Goal: Information Seeking & Learning: Learn about a topic

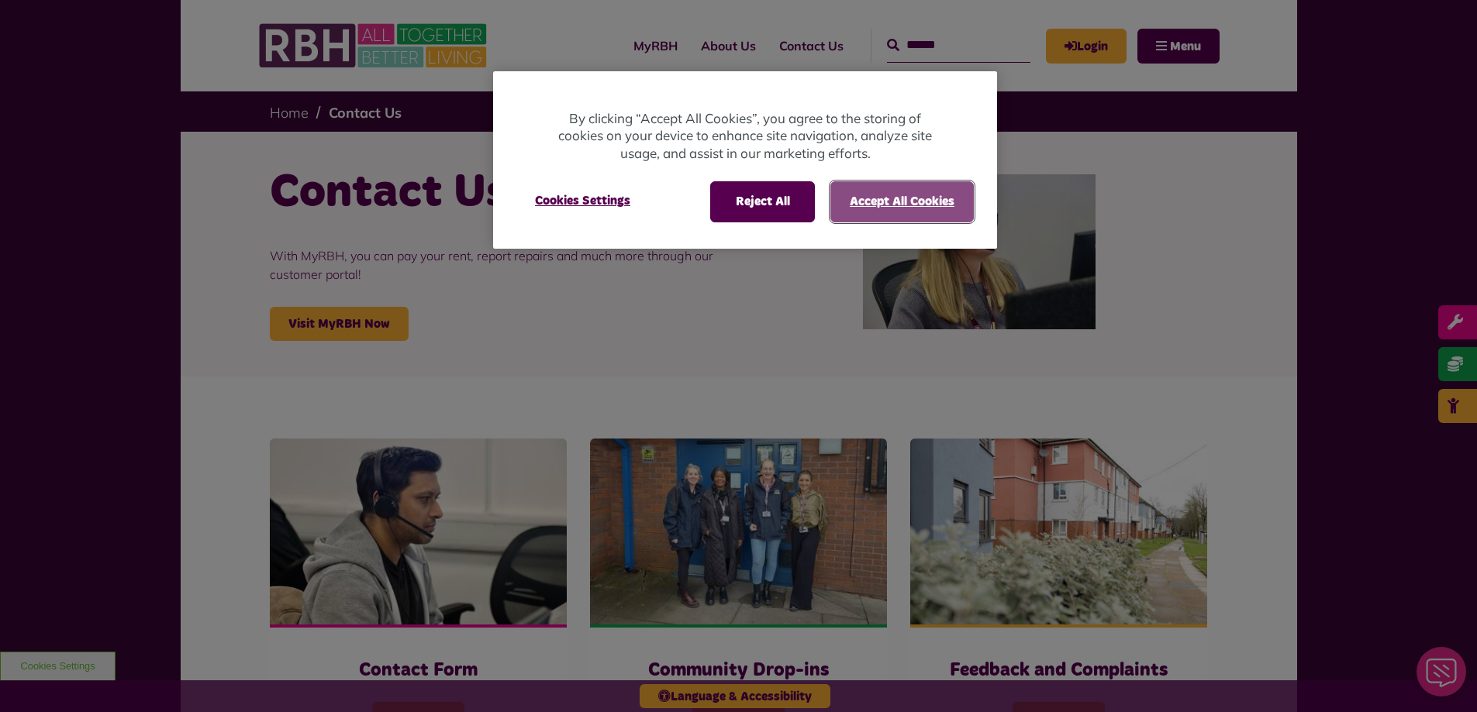
click at [896, 195] on button "Accept All Cookies" at bounding box center [901, 201] width 143 height 40
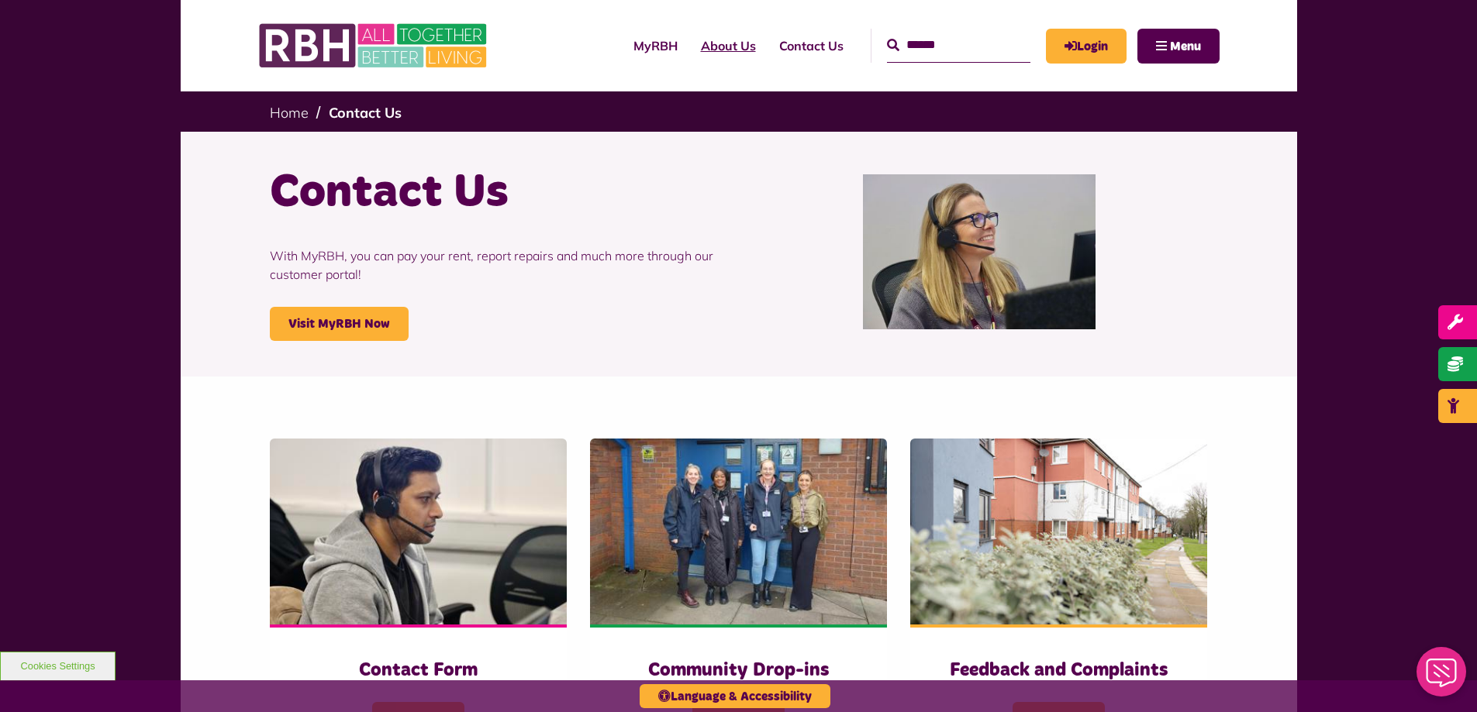
click at [698, 40] on link "About Us" at bounding box center [728, 46] width 78 height 42
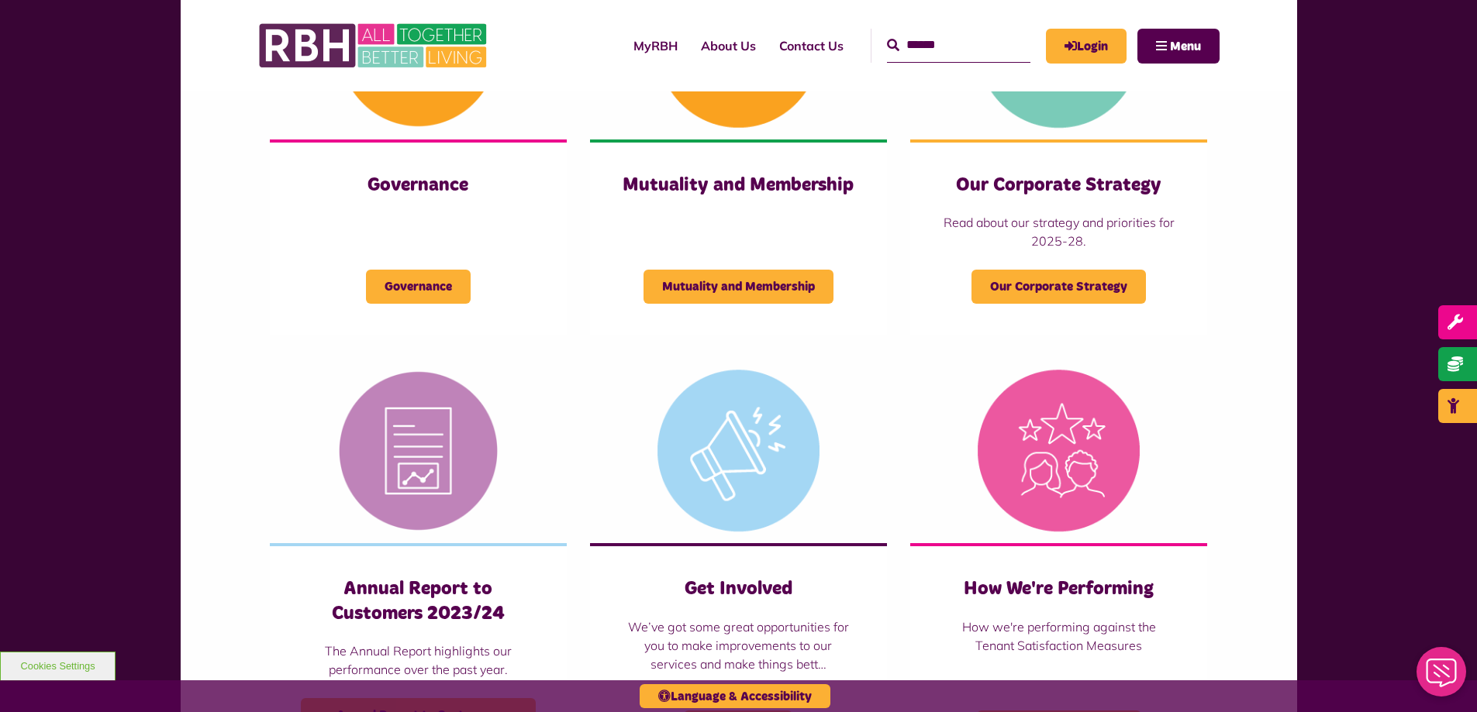
scroll to position [775, 0]
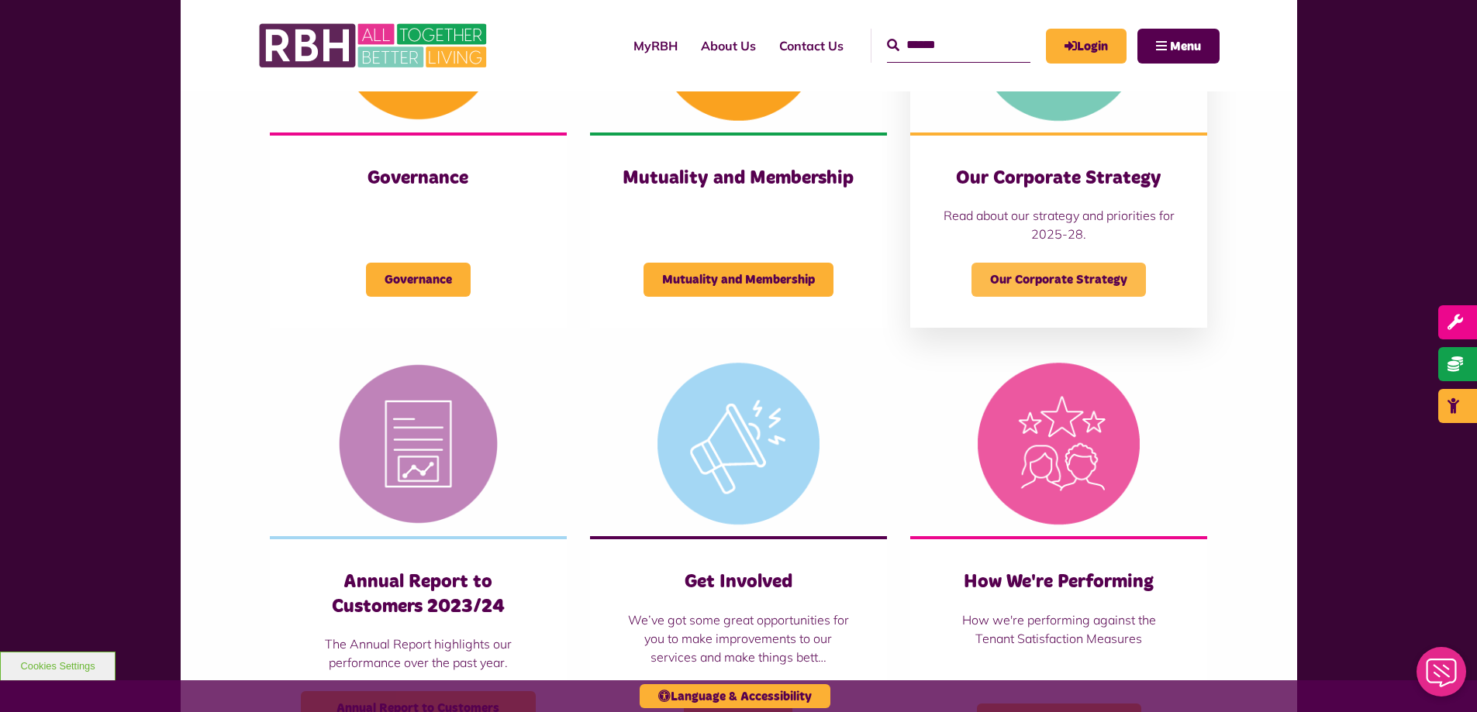
click at [1049, 288] on span "Our Corporate Strategy" at bounding box center [1058, 280] width 174 height 34
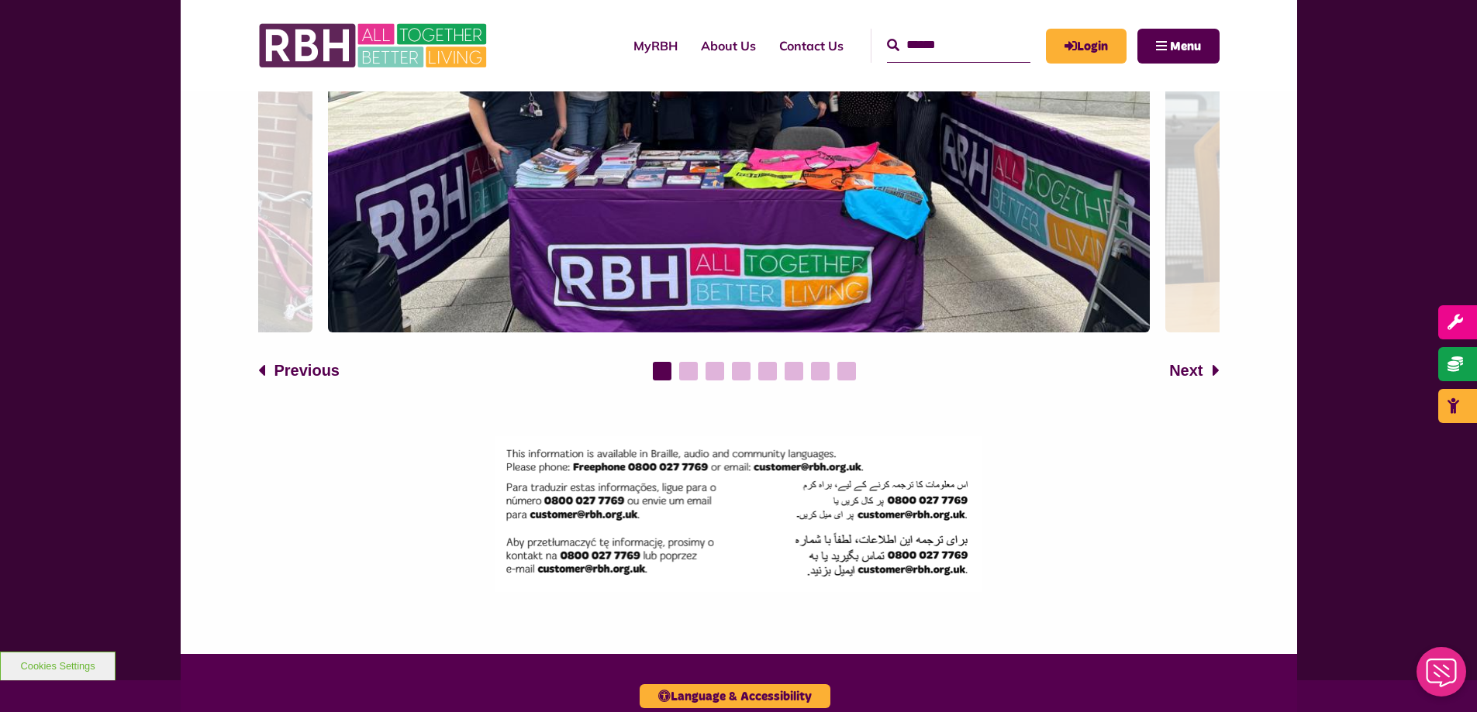
scroll to position [2170, 0]
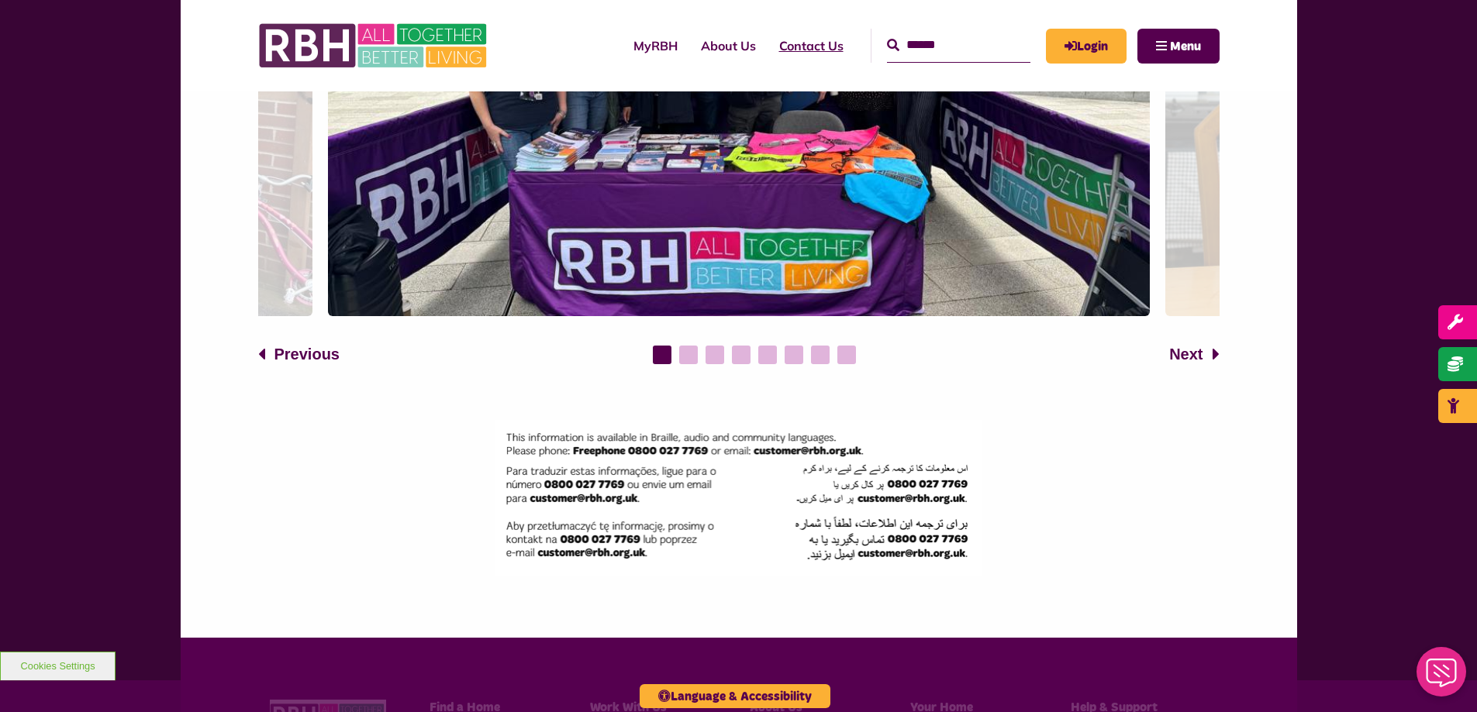
click at [768, 40] on link "Contact Us" at bounding box center [811, 46] width 88 height 42
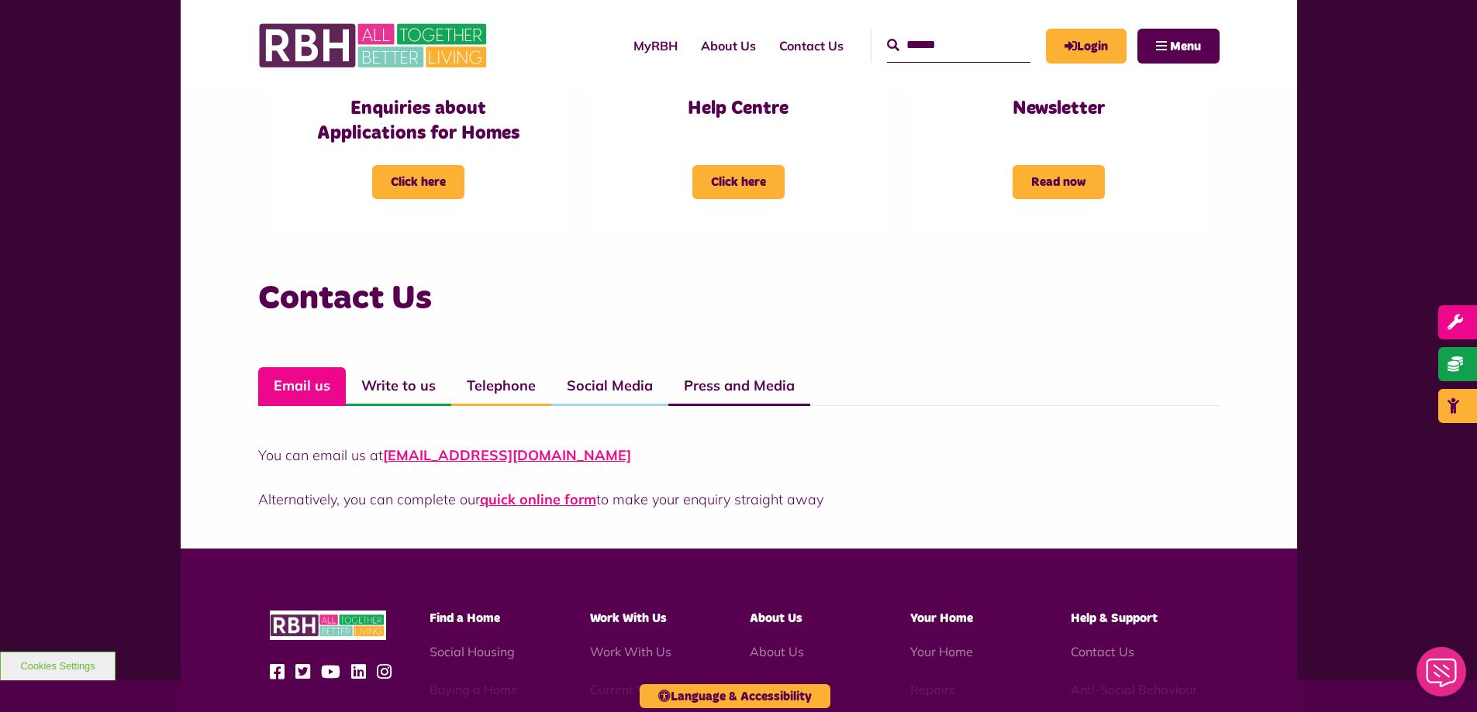
scroll to position [1008, 0]
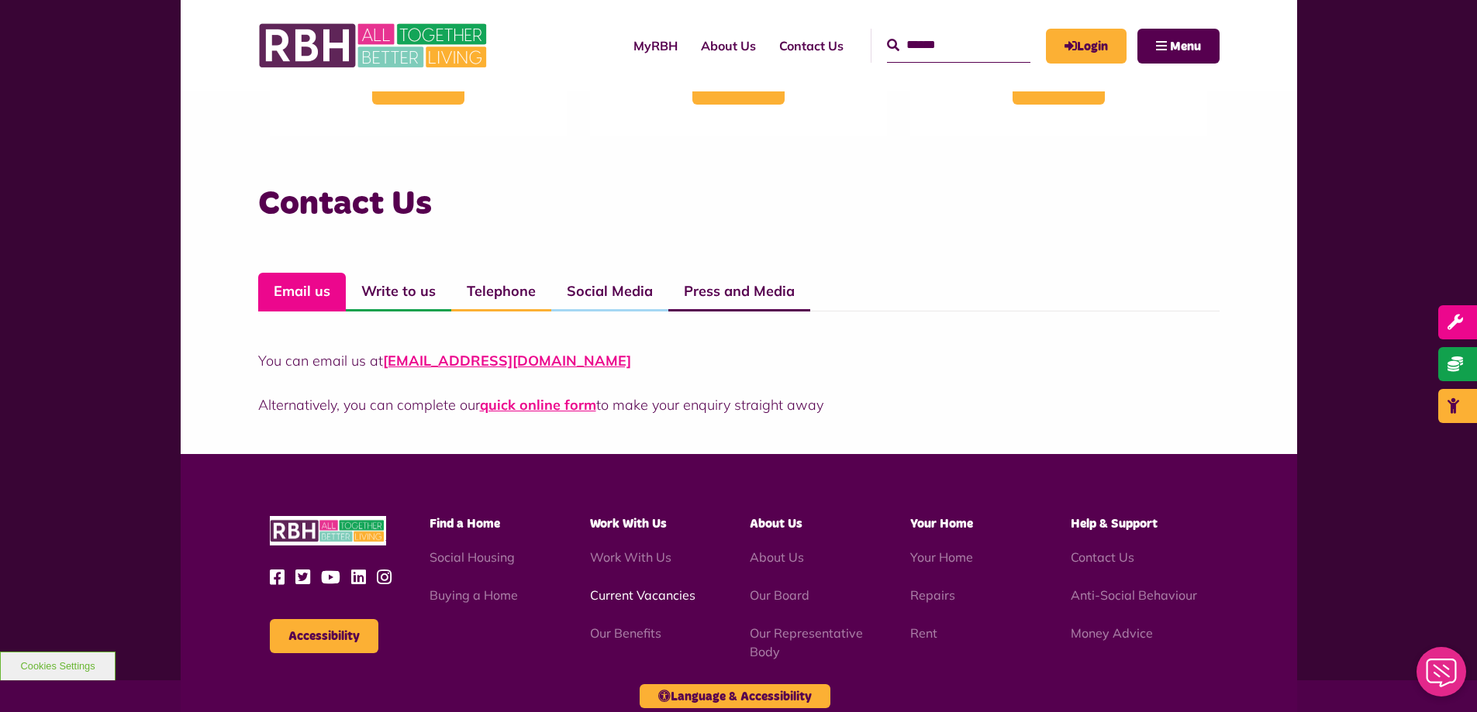
click at [626, 595] on link "Current Vacancies" at bounding box center [642, 596] width 105 height 16
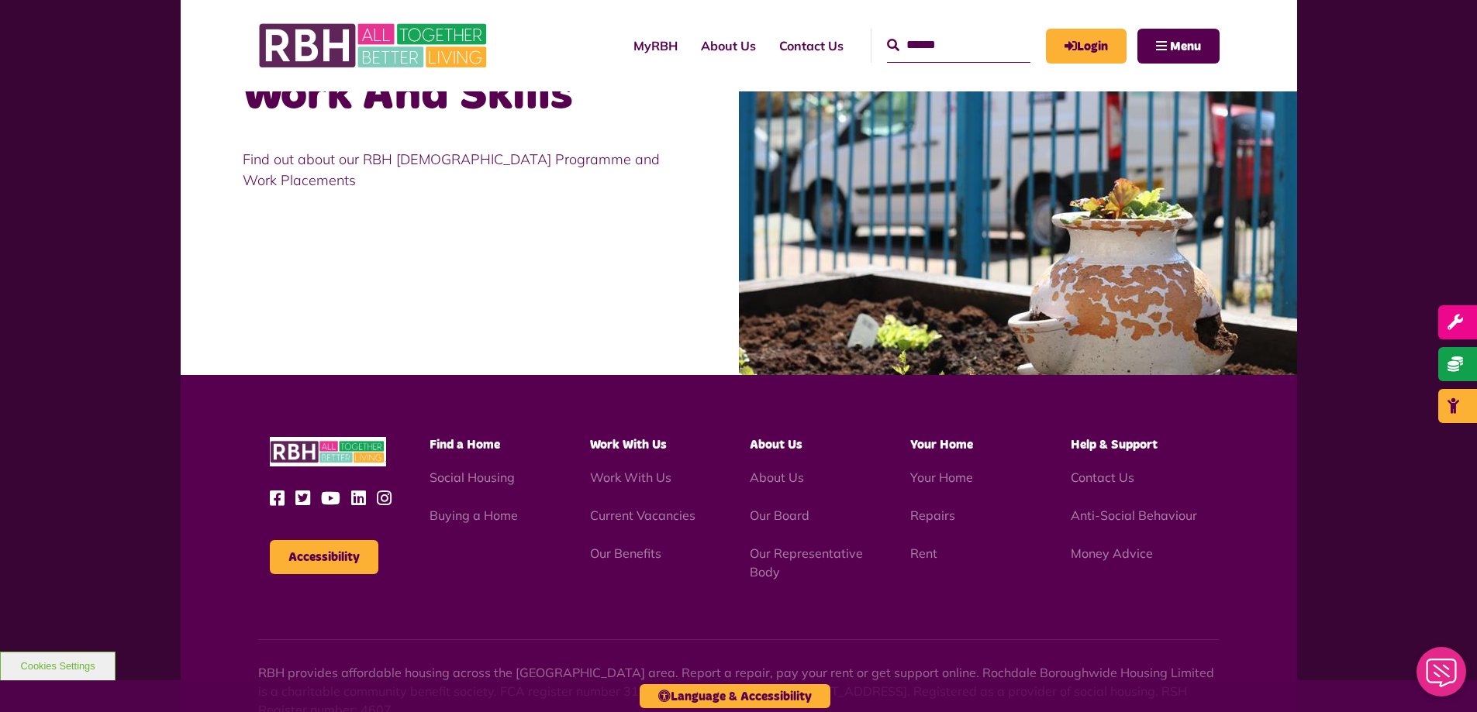
scroll to position [1395, 0]
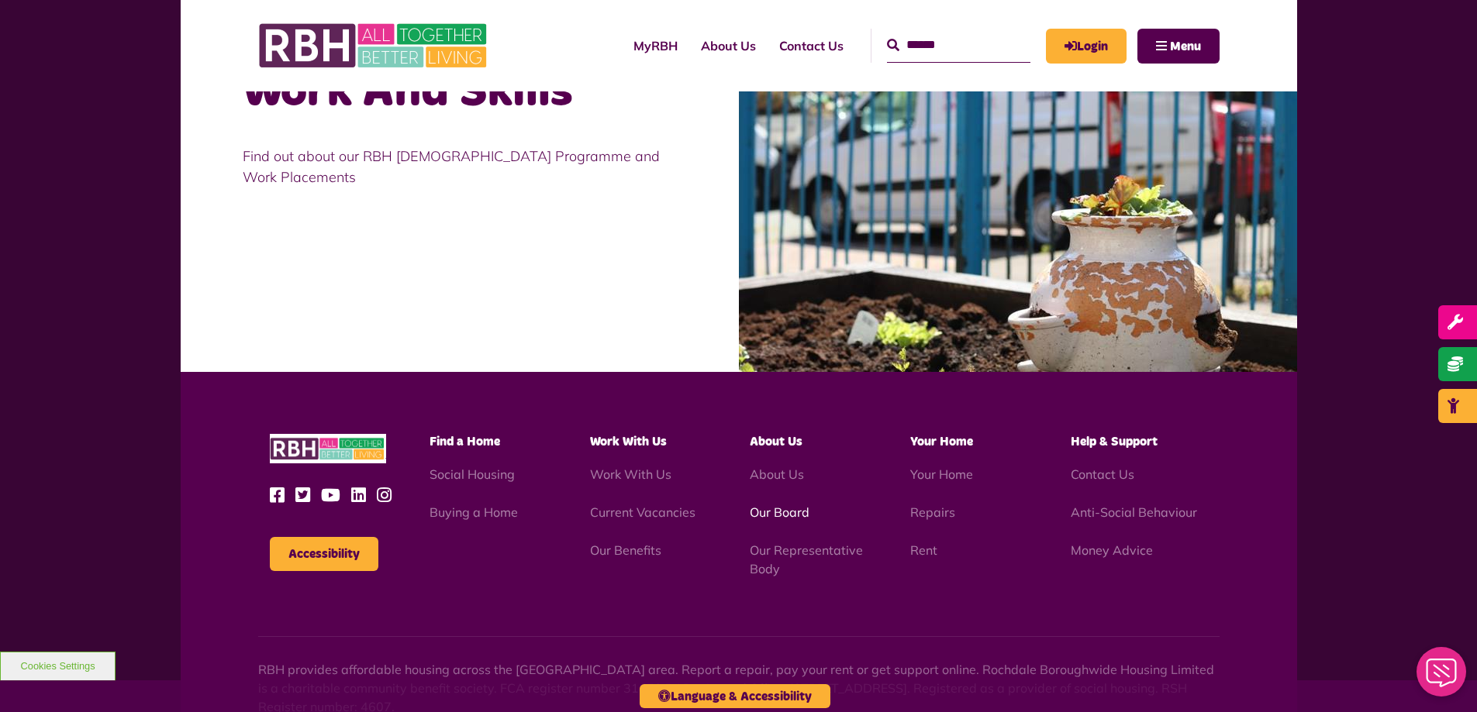
click at [778, 509] on link "Our Board" at bounding box center [780, 513] width 60 height 16
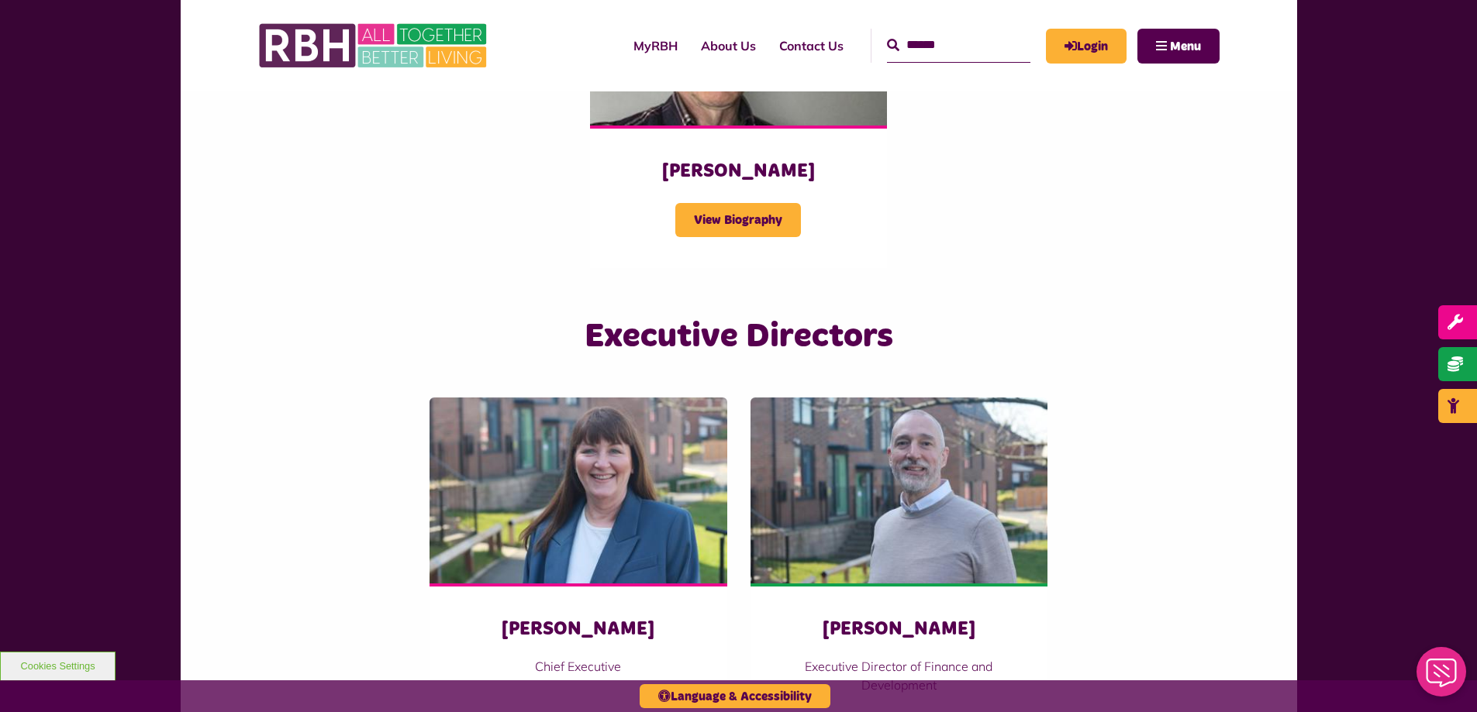
scroll to position [2280, 0]
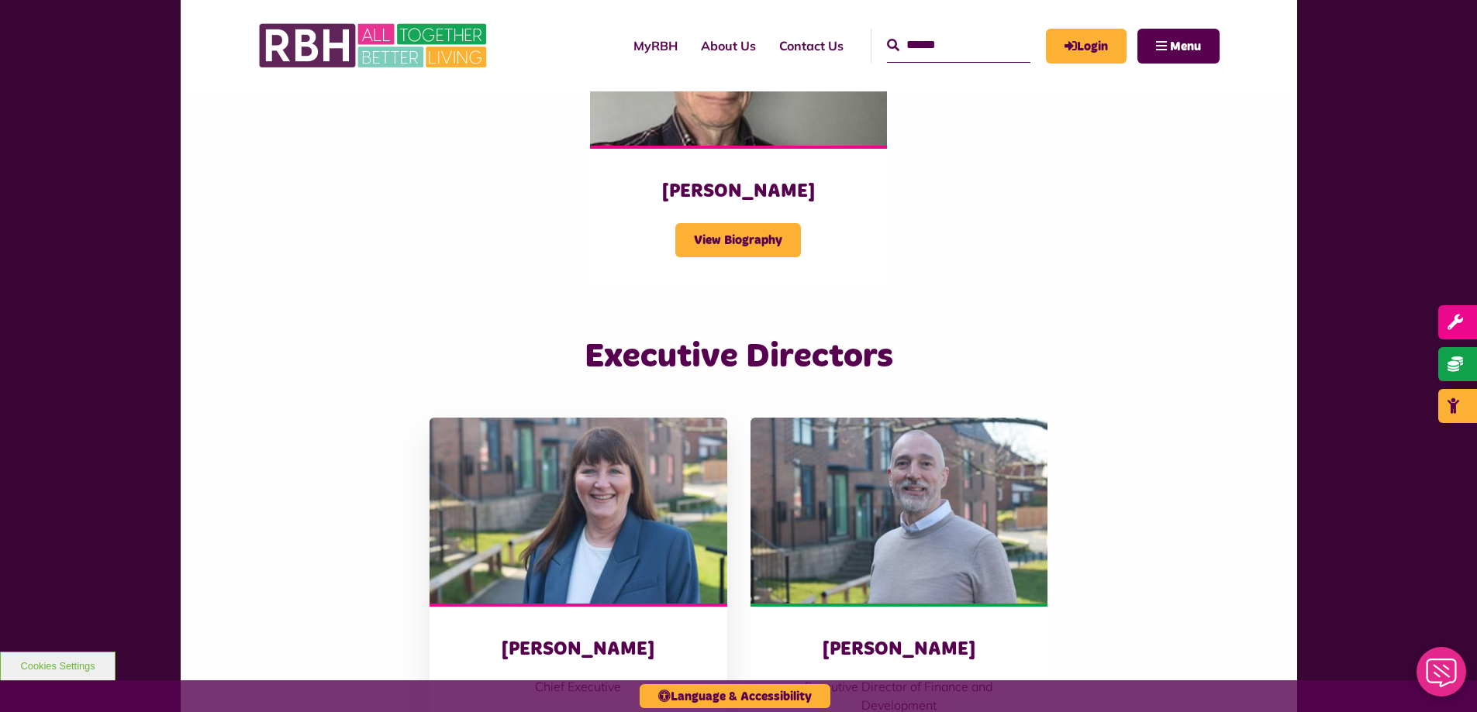
click at [598, 510] on img at bounding box center [577, 511] width 297 height 186
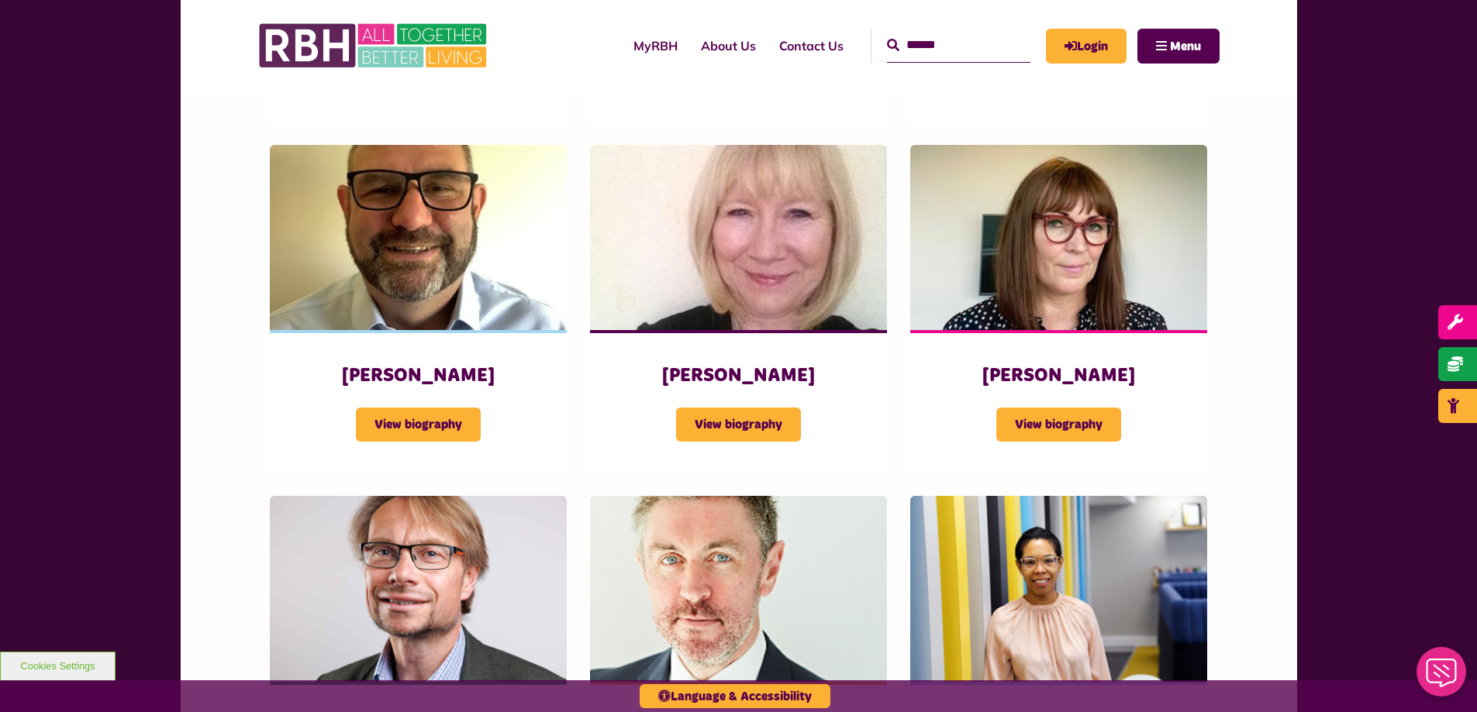
scroll to position [929, 0]
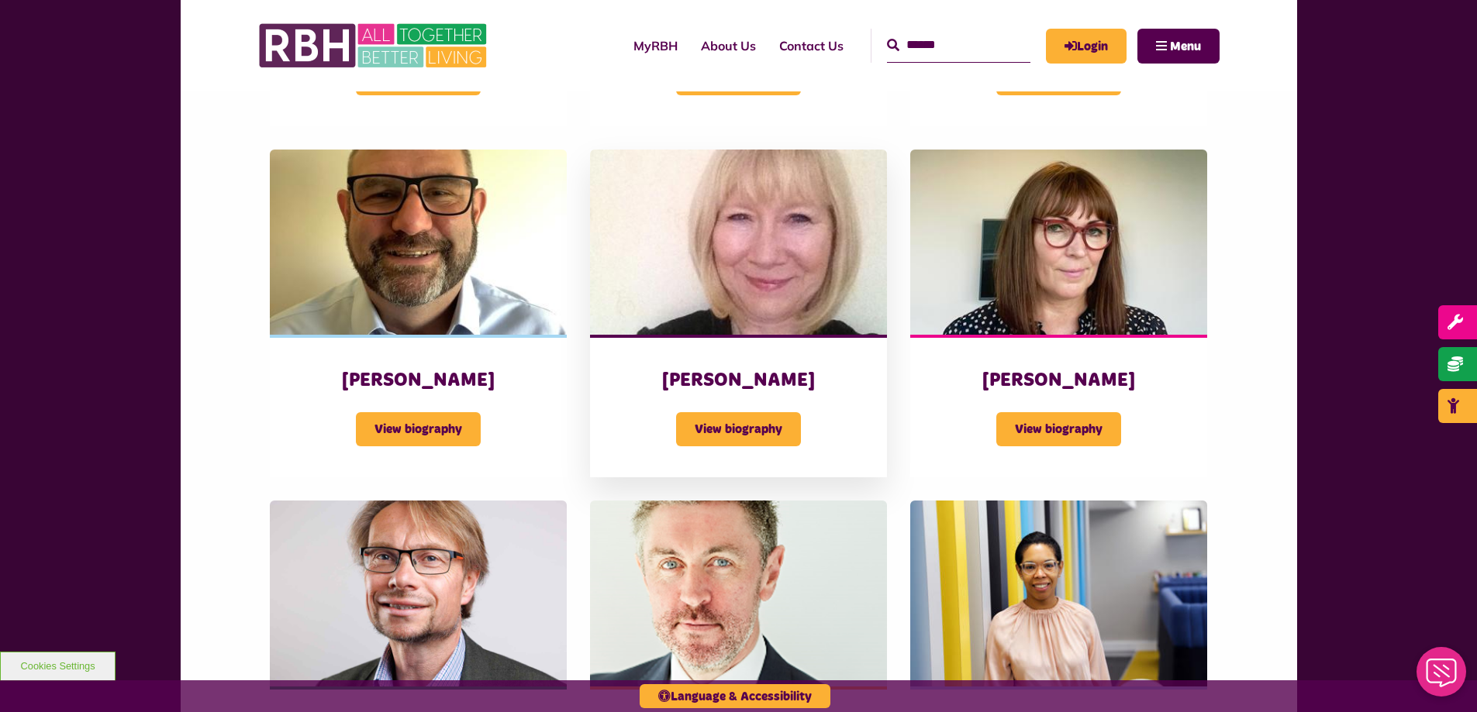
click at [591, 358] on div "Linda Levin View biography" at bounding box center [738, 406] width 297 height 143
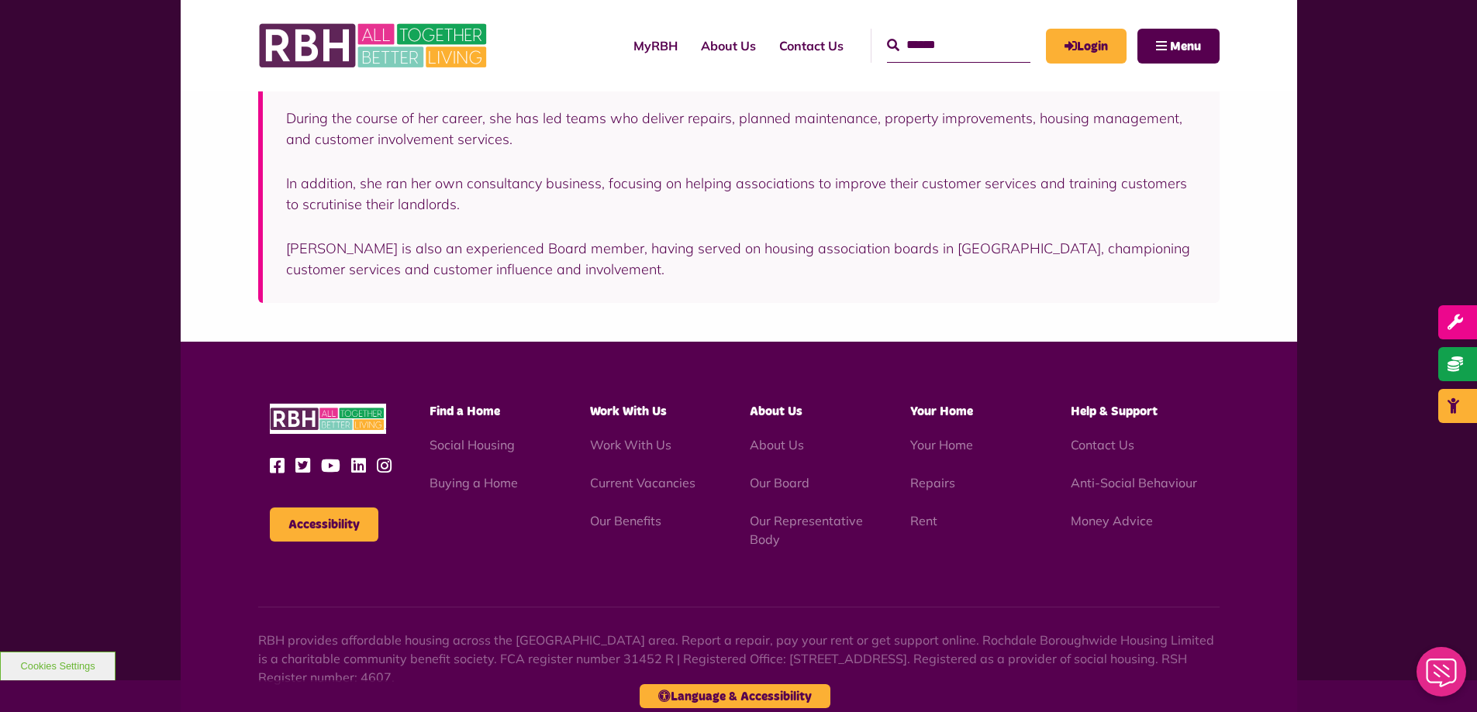
scroll to position [527, 0]
